Goal: Task Accomplishment & Management: Use online tool/utility

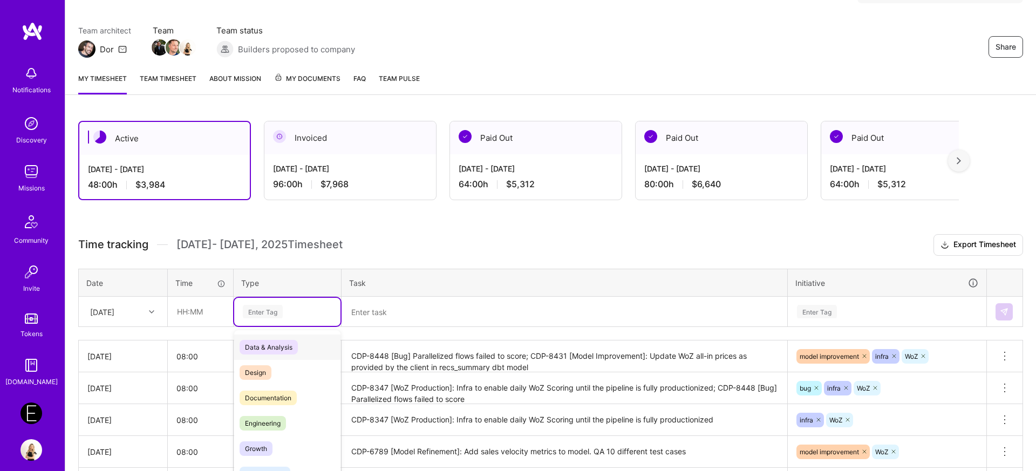
click at [272, 326] on div "option Data & Analysis focused, 0 of 2. 17 results available. Use Up and Down t…" at bounding box center [287, 312] width 106 height 28
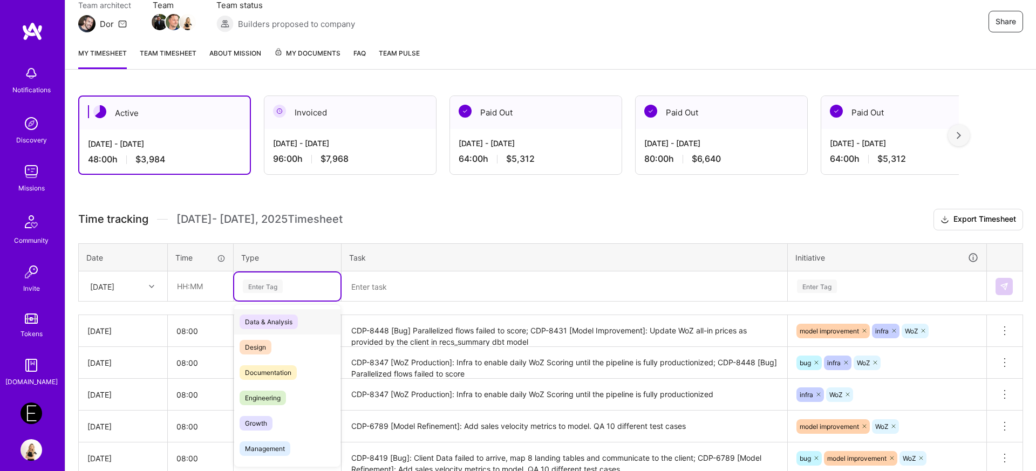
click at [268, 317] on span "Data & Analysis" at bounding box center [269, 322] width 58 height 15
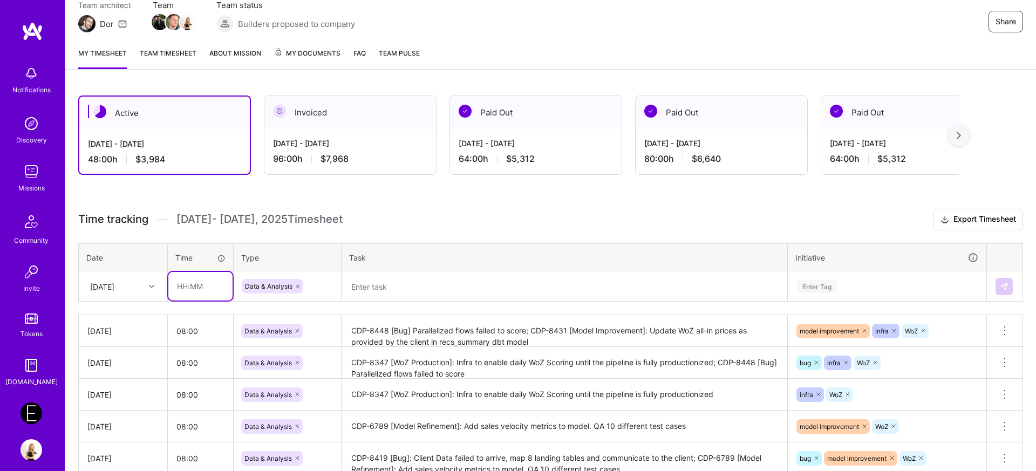
click at [181, 301] on td at bounding box center [201, 286] width 66 height 30
type input "08:00"
click at [111, 292] on div "[DATE]" at bounding box center [102, 286] width 24 height 11
click at [128, 449] on div "[DATE]" at bounding box center [122, 455] width 87 height 20
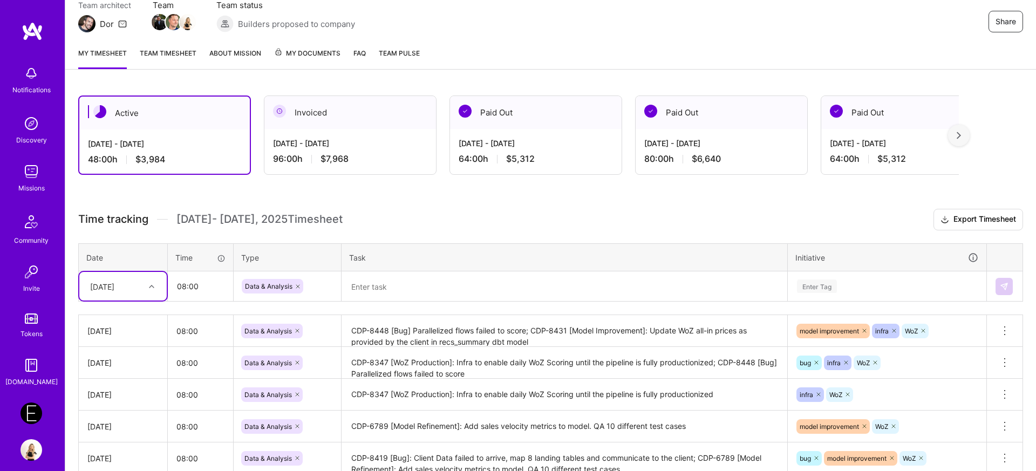
click at [370, 289] on textarea at bounding box center [565, 286] width 444 height 28
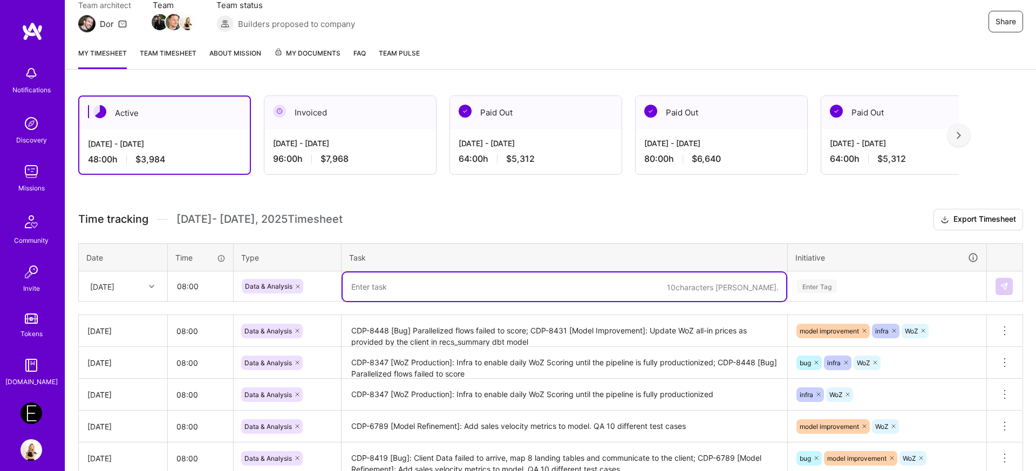
paste textarea "CDP-8488"
type textarea "CDP-8488 [Bug] - Not all events are showing in the application"
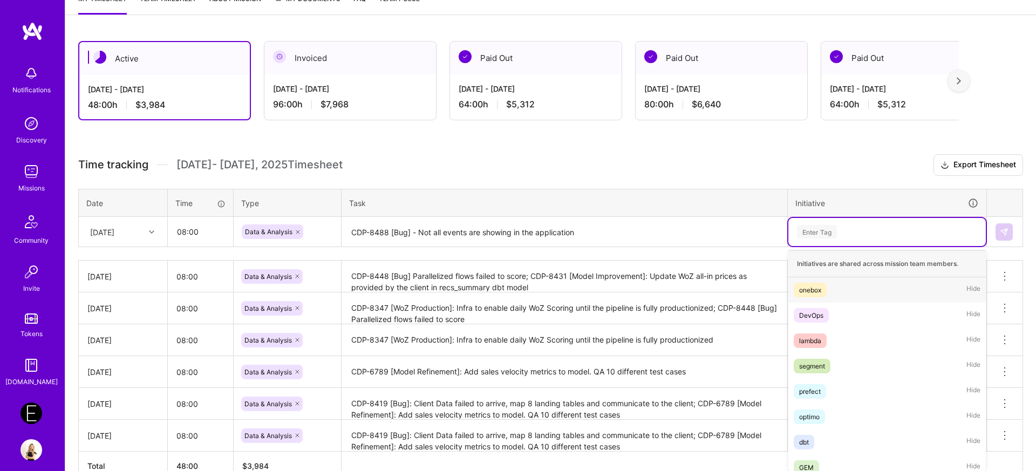
scroll to position [162, 0]
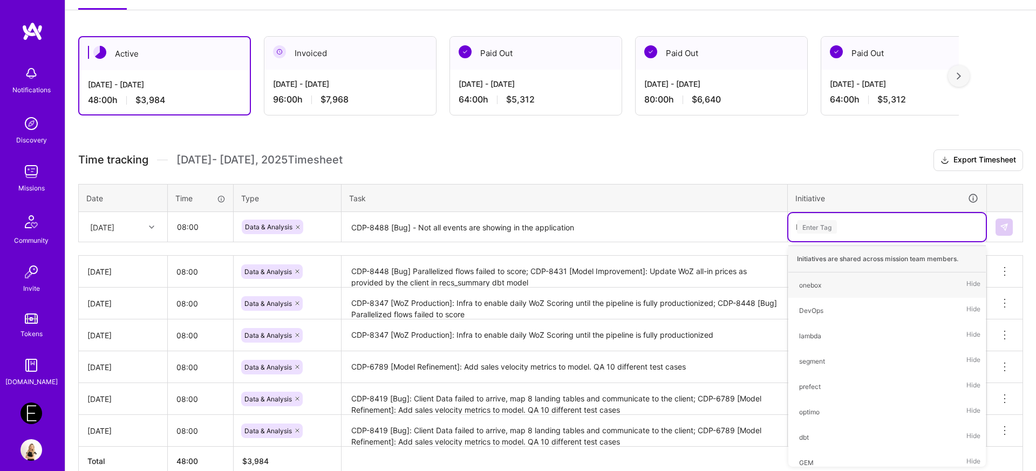
type input "bug"
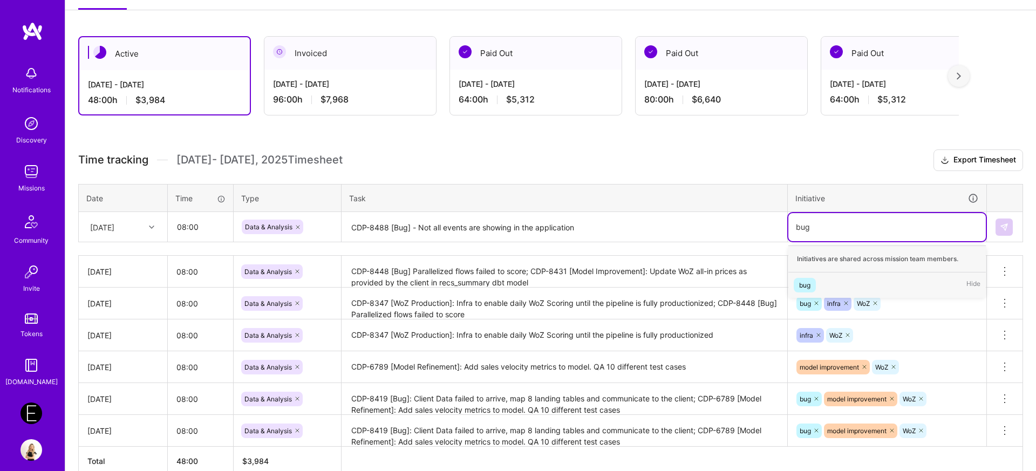
click at [813, 287] on span "bug" at bounding box center [805, 285] width 22 height 15
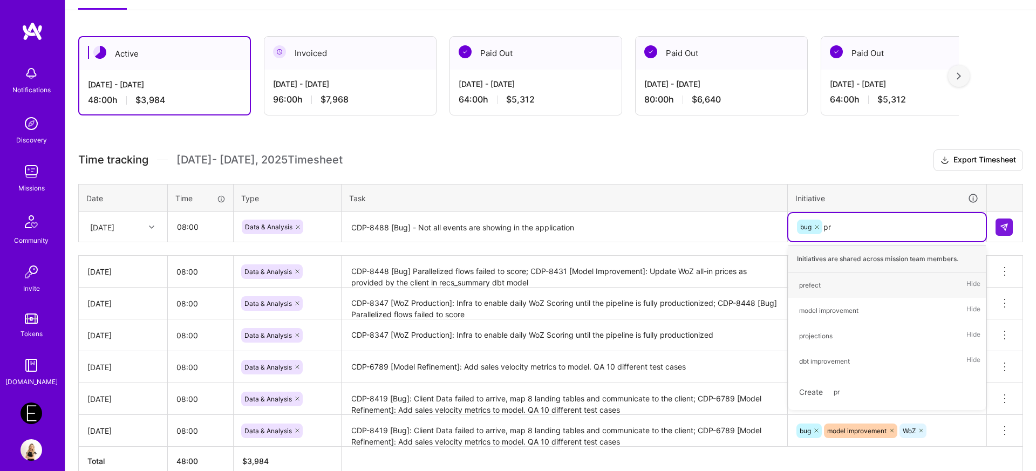
type input "p"
type input "M"
type input "dbt"
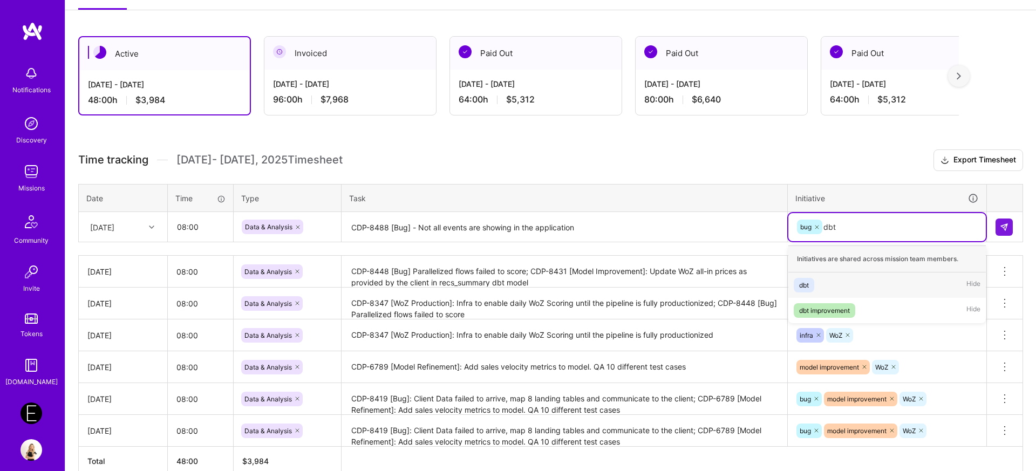
click at [803, 289] on div "dbt" at bounding box center [804, 284] width 10 height 11
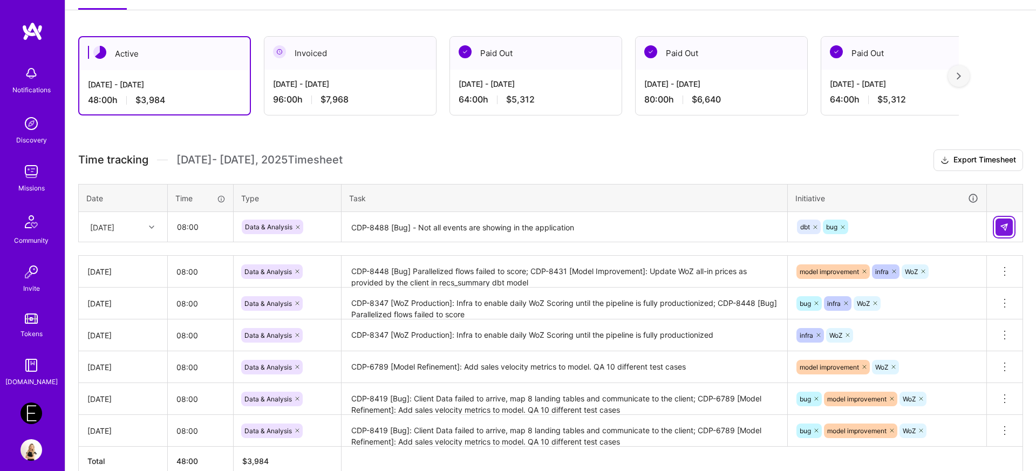
click at [1011, 231] on button at bounding box center [1003, 227] width 17 height 17
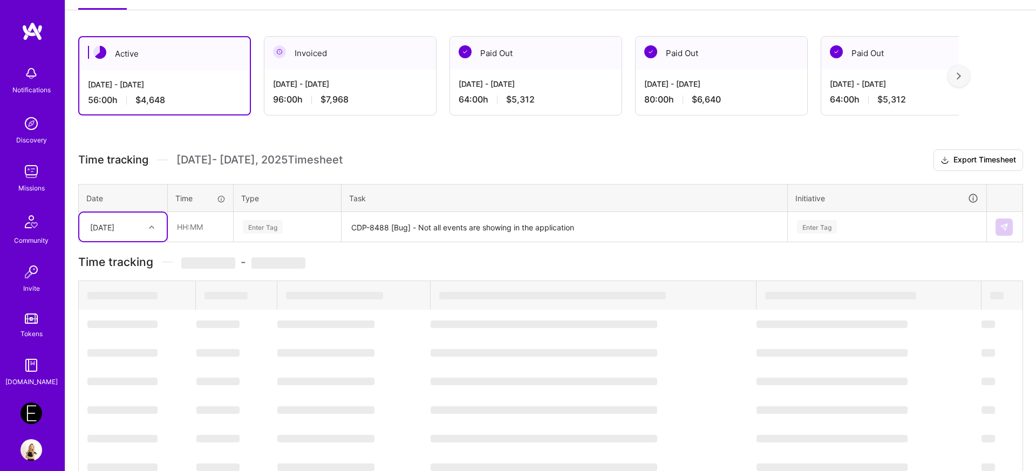
scroll to position [252, 0]
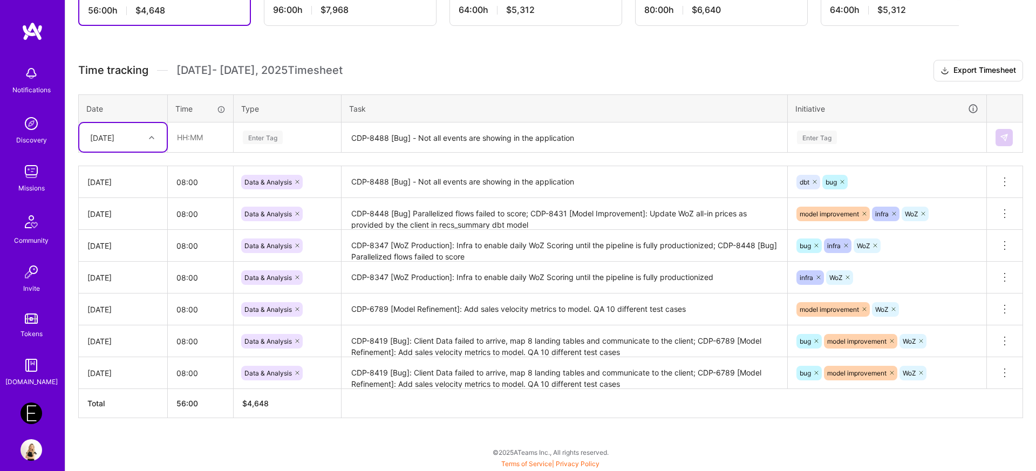
click at [156, 137] on div at bounding box center [153, 138] width 17 height 14
click at [135, 304] on div "[DATE]" at bounding box center [122, 306] width 87 height 20
click at [182, 137] on input "text" at bounding box center [200, 137] width 64 height 29
type input "08:00"
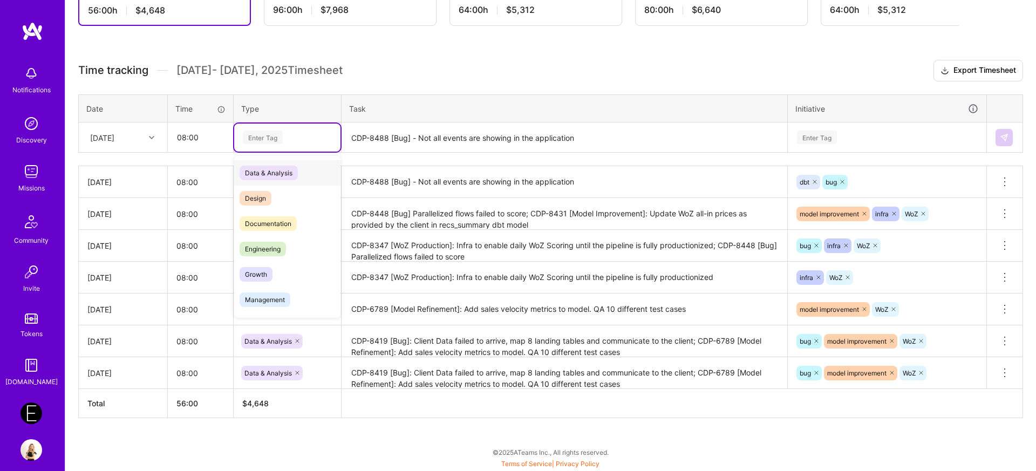
click at [250, 132] on div "Enter Tag" at bounding box center [263, 137] width 40 height 17
click at [263, 178] on span "Data & Analysis" at bounding box center [269, 173] width 58 height 15
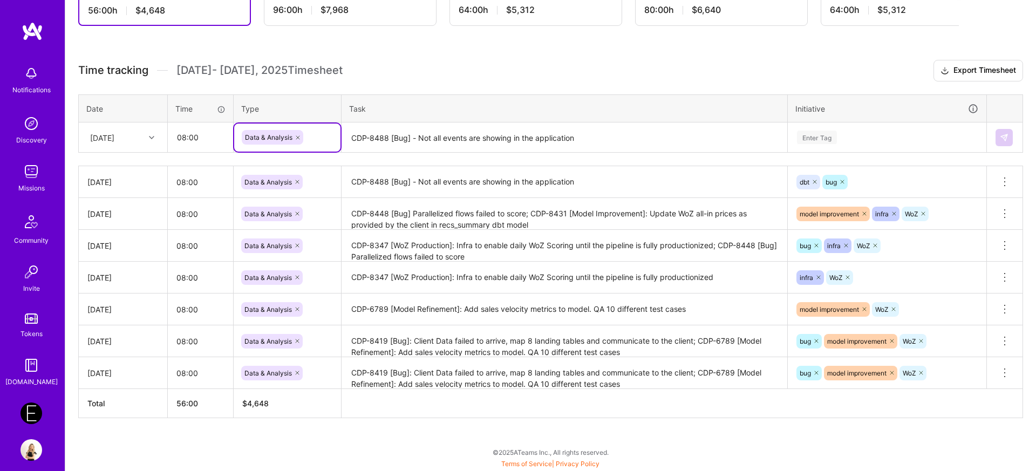
click at [384, 143] on textarea "CDP-8488 [Bug] - Not all events are showing in the application" at bounding box center [565, 138] width 444 height 29
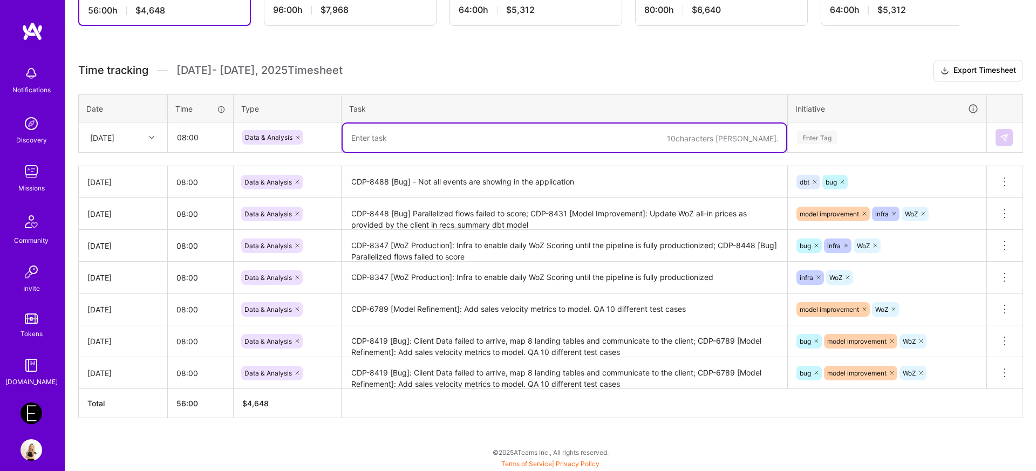
paste textarea "[URL][DOMAIN_NAME]"
drag, startPoint x: 494, startPoint y: 138, endPoint x: 279, endPoint y: 139, distance: 214.7
click at [279, 139] on tr "[DATE] 08:00 Data & Analysis [URL][DOMAIN_NAME] Enter Tag" at bounding box center [551, 137] width 944 height 30
paste textarea "DBT failed to run- Geospatial distance error in calculation"
paste textarea "[URL][DOMAIN_NAME]"
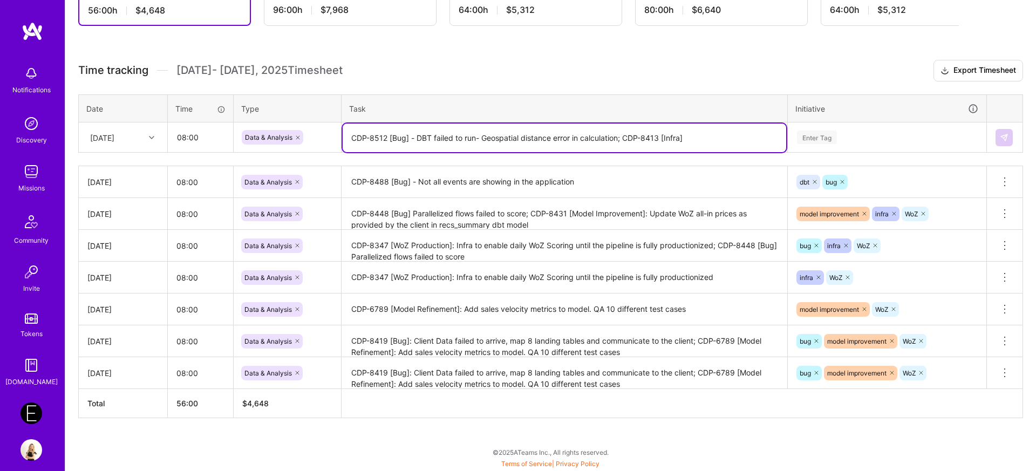
paste textarea "ToScore Timing update for WOZ"
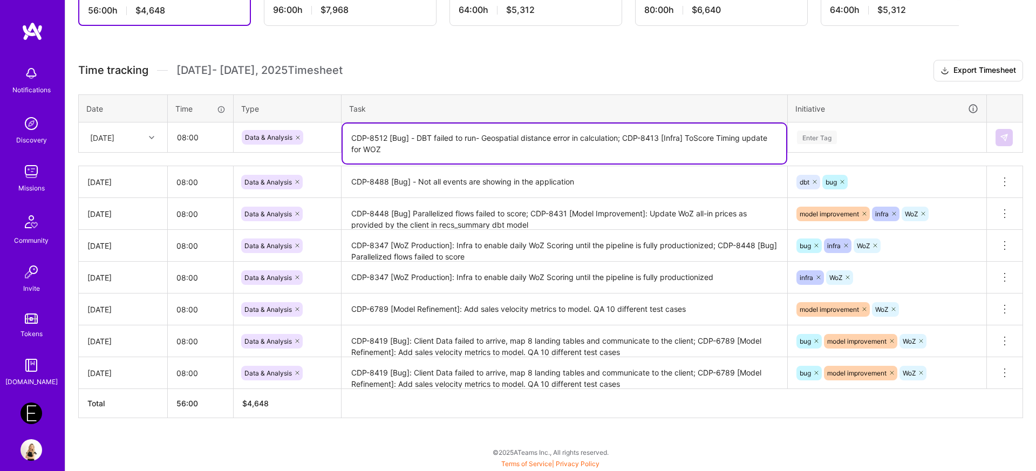
type textarea "CDP-8512 [Bug] - DBT failed to run- Geospatial distance error in calculation; C…"
click at [817, 136] on div "Enter Tag" at bounding box center [817, 137] width 40 height 17
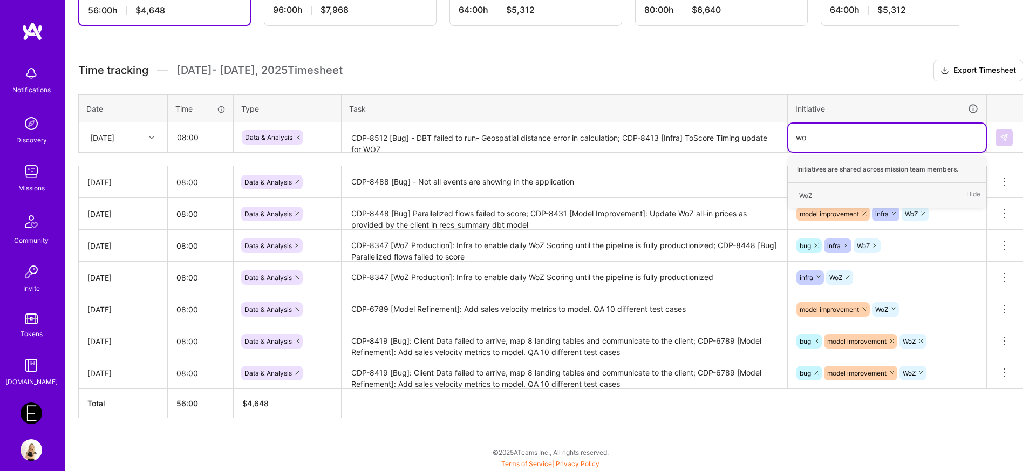
type input "woz"
click at [803, 190] on div "WoZ" at bounding box center [805, 195] width 13 height 11
type input "infr"
click at [816, 203] on div "infra Hide" at bounding box center [886, 195] width 197 height 25
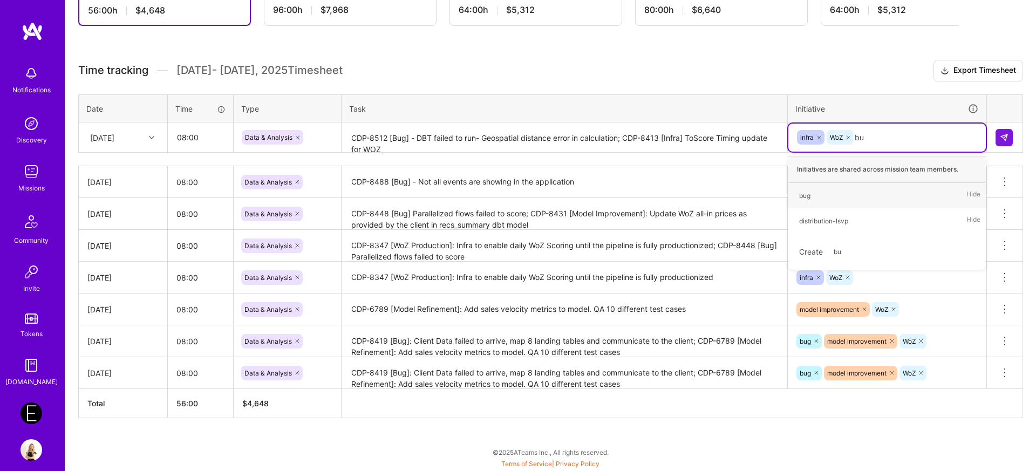
type input "bug"
click at [800, 196] on div "bug" at bounding box center [804, 195] width 11 height 11
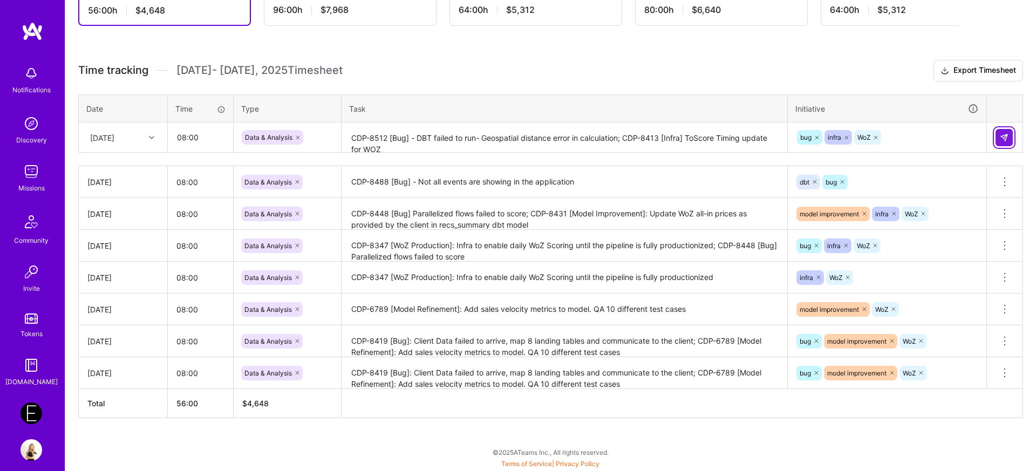
click at [1006, 139] on img at bounding box center [1004, 137] width 9 height 9
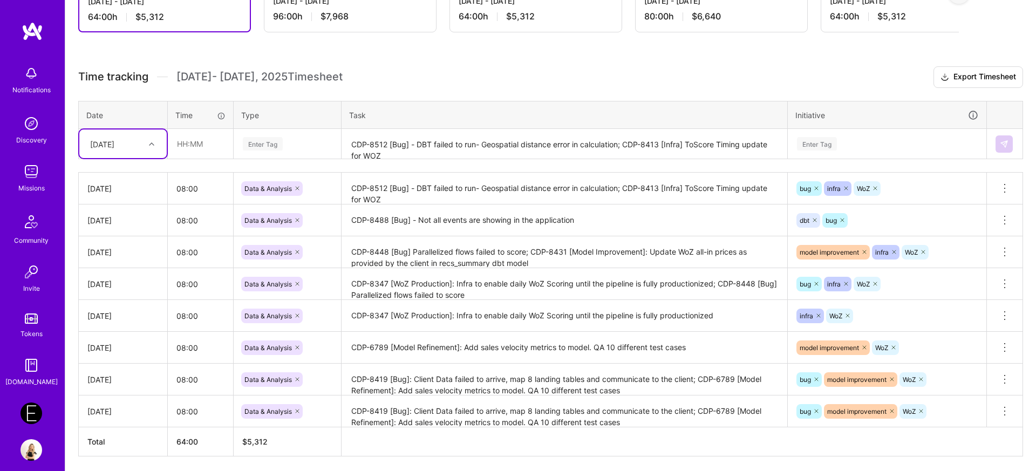
scroll to position [284, 0]
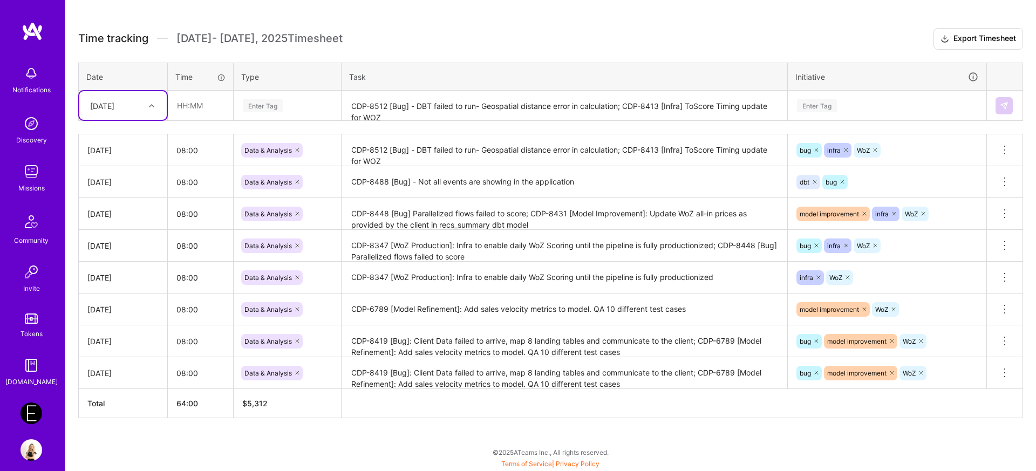
click at [30, 79] on img at bounding box center [32, 74] width 22 height 22
click at [386, 12] on div "Notifications Discovery Missions Community Invite Tokens [DOMAIN_NAME] Endeavor…" at bounding box center [518, 90] width 1036 height 749
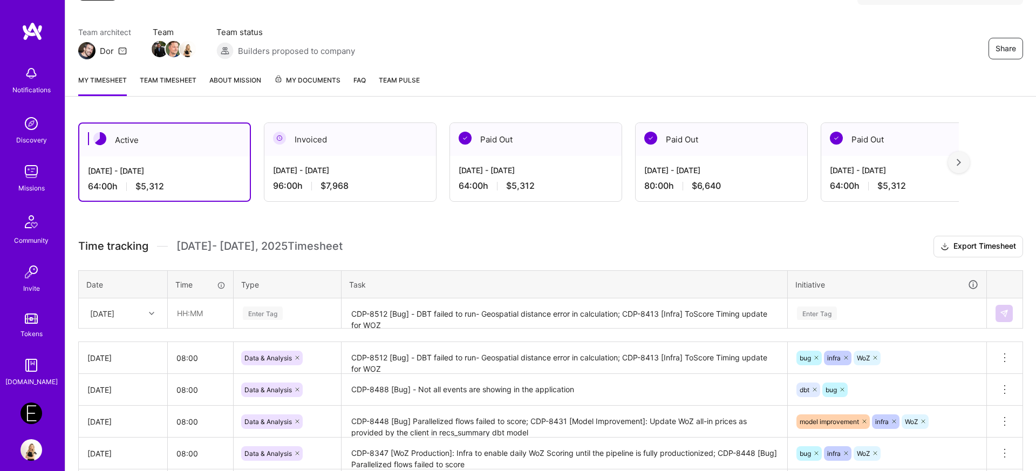
scroll to position [0, 0]
